Goal: Information Seeking & Learning: Learn about a topic

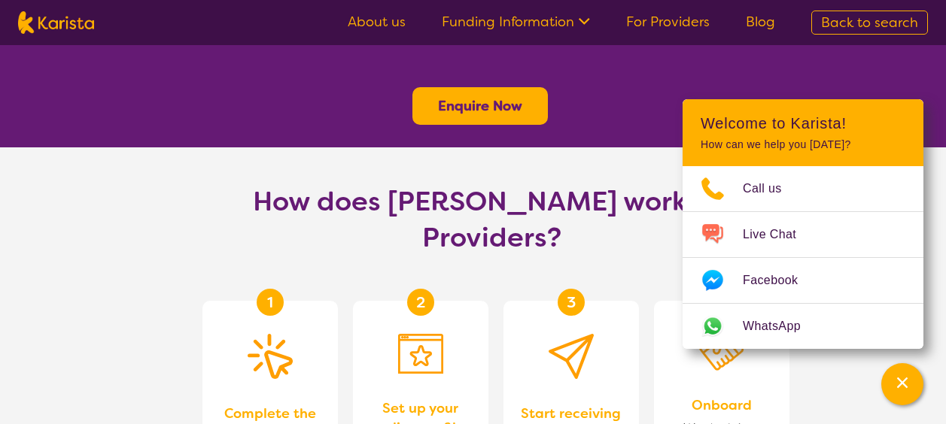
scroll to position [753, 0]
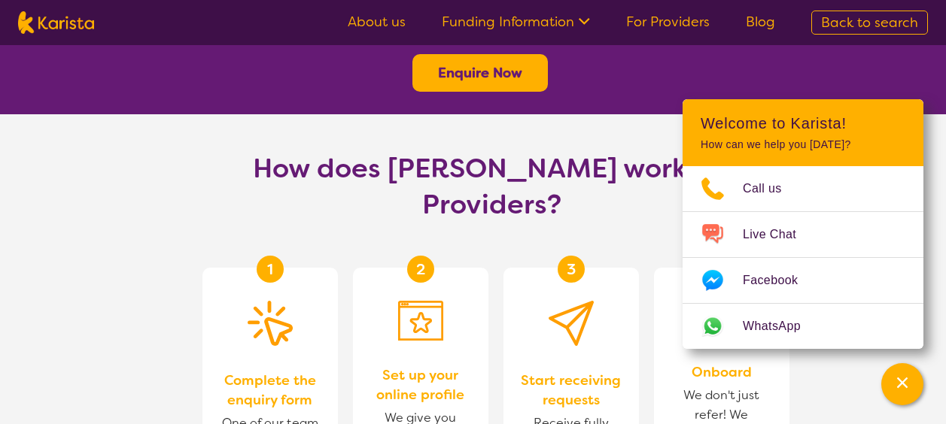
click at [652, 20] on link "For Providers" at bounding box center [668, 22] width 84 height 18
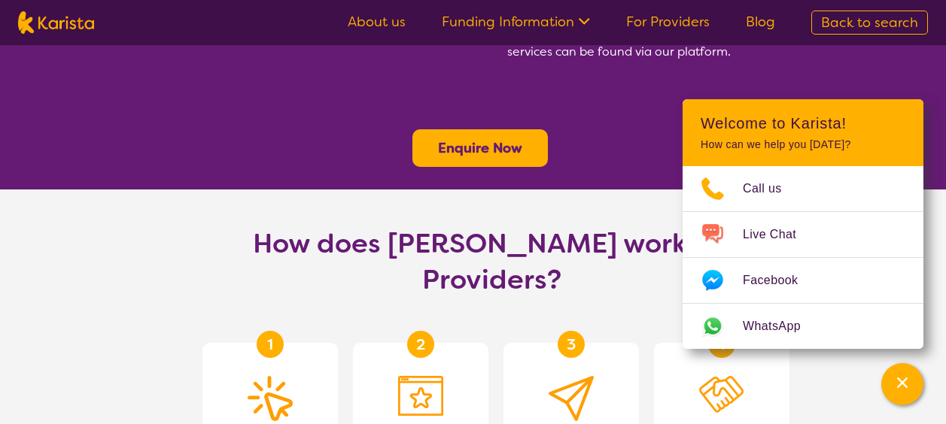
scroll to position [903, 0]
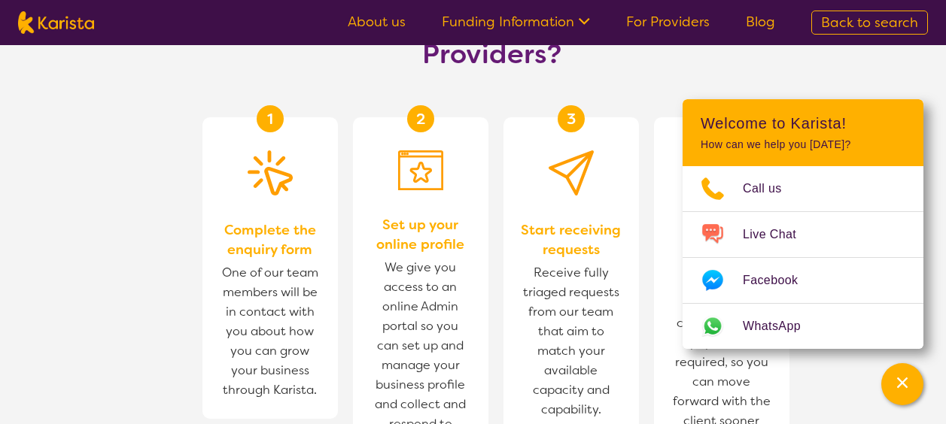
click at [869, 75] on section "How does Karista work for Providers? 1 Complete the enquiry form One of our tea…" at bounding box center [473, 296] width 946 height 664
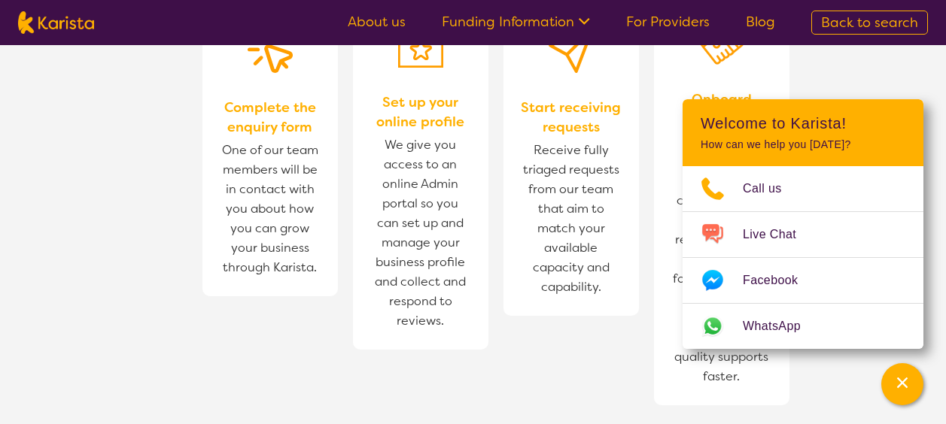
scroll to position [1054, 0]
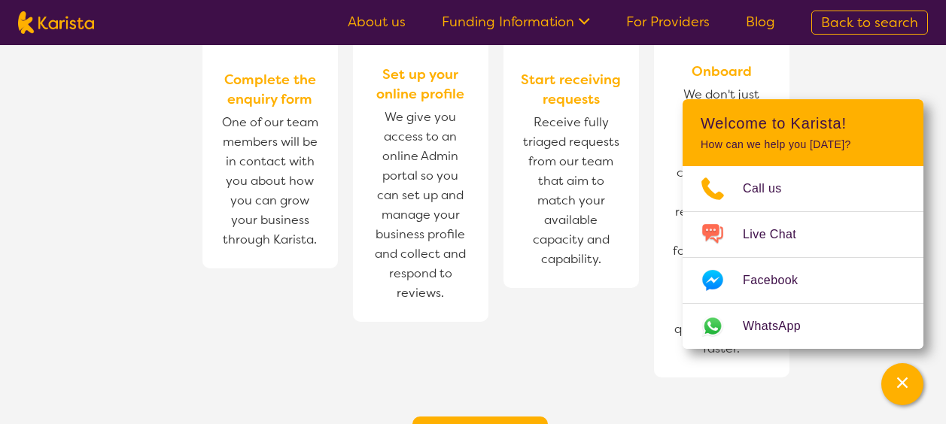
click at [479, 25] on link "Funding Information" at bounding box center [516, 22] width 148 height 18
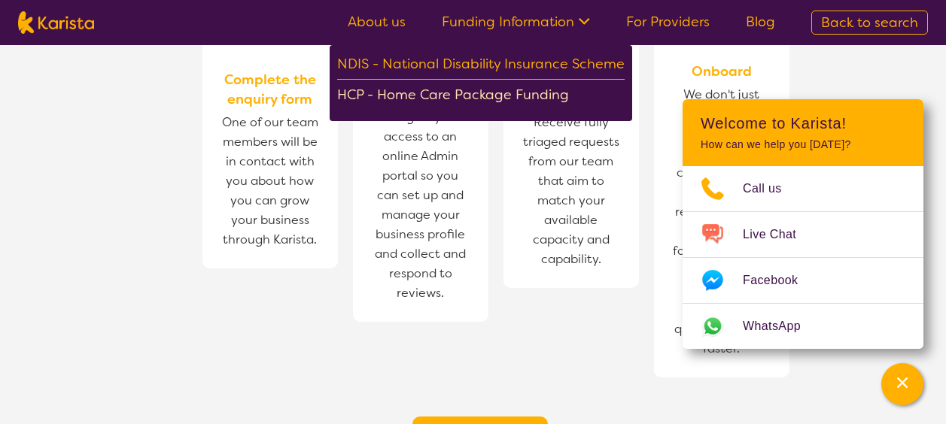
click at [396, 94] on div "HCP - Home Care Package Funding" at bounding box center [480, 97] width 287 height 26
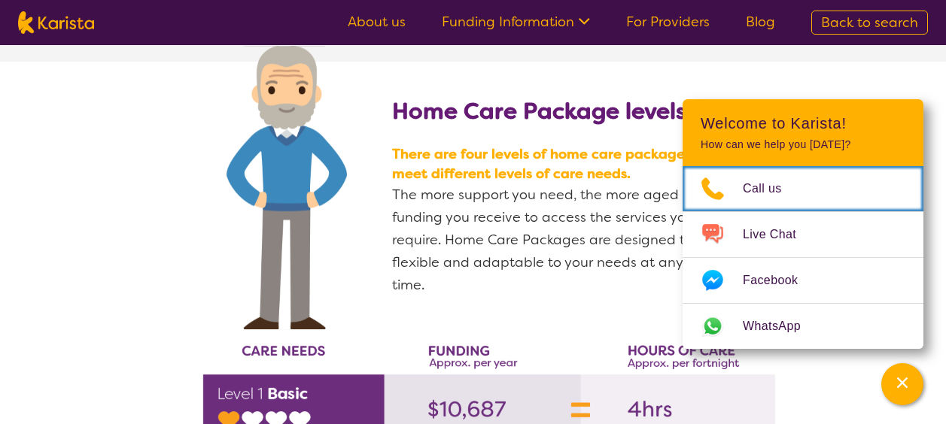
scroll to position [2107, 0]
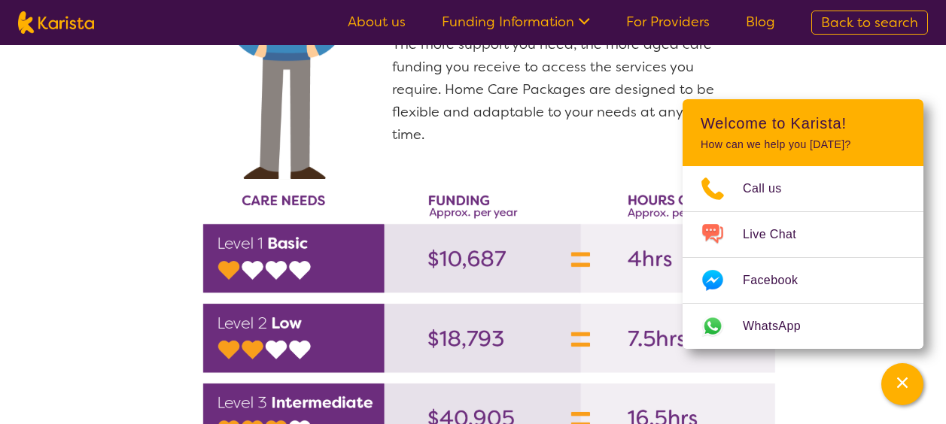
click at [561, 154] on section at bounding box center [491, 354] width 578 height 400
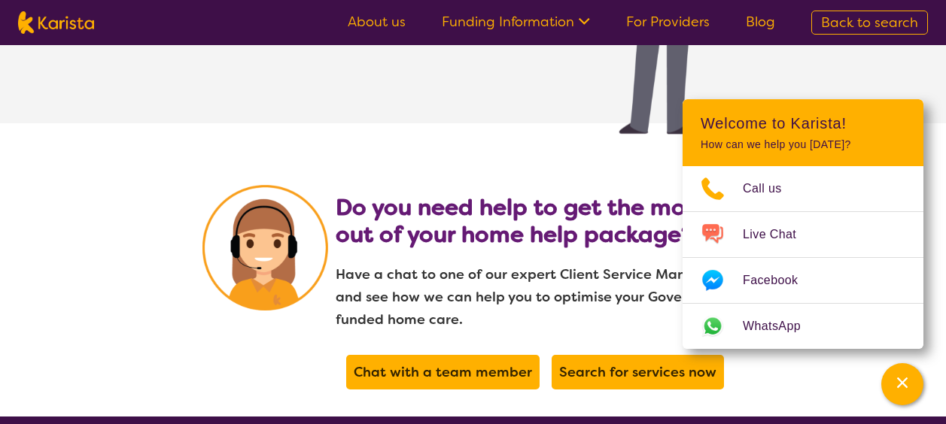
scroll to position [2845, 0]
